Goal: Task Accomplishment & Management: Use online tool/utility

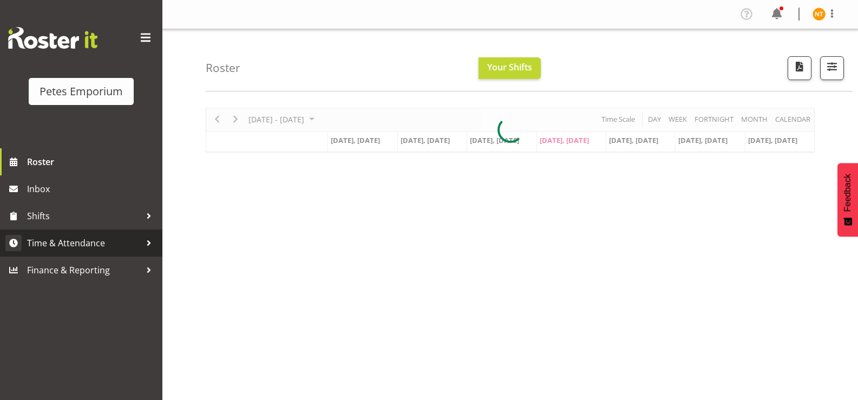
click at [63, 241] on span "Time & Attendance" at bounding box center [84, 243] width 114 height 16
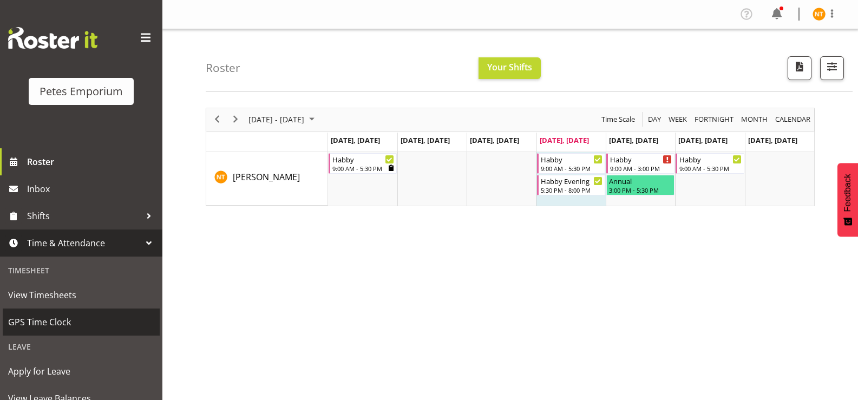
click at [50, 323] on span "GPS Time Clock" at bounding box center [81, 322] width 146 height 16
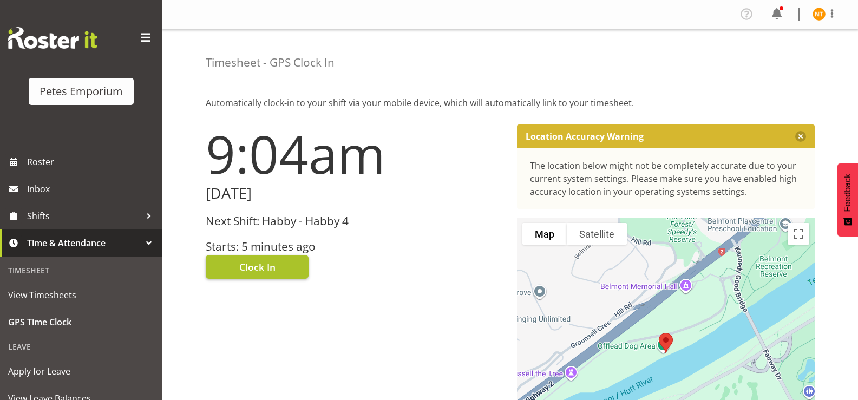
click at [250, 267] on span "Clock In" at bounding box center [257, 267] width 36 height 14
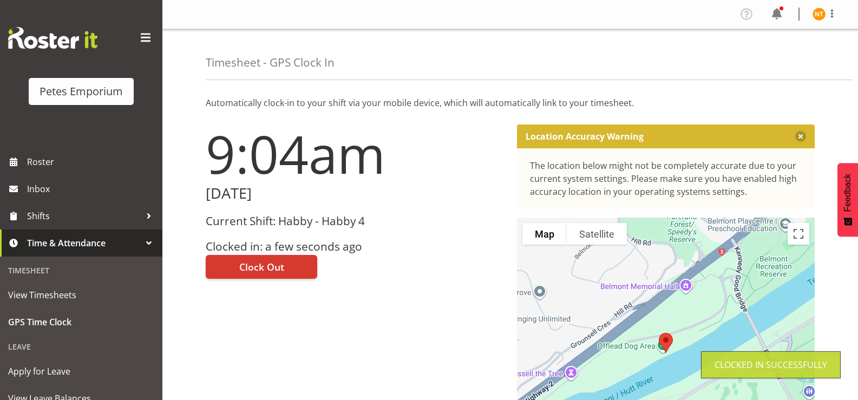
click at [820, 16] on img at bounding box center [819, 14] width 13 height 13
click at [764, 60] on link "Log Out" at bounding box center [787, 56] width 104 height 19
